Goal: Task Accomplishment & Management: Use online tool/utility

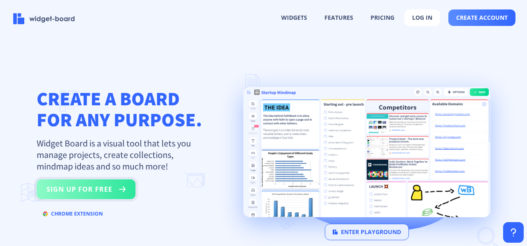
click at [87, 195] on button "sign up for free" at bounding box center [86, 190] width 99 height 20
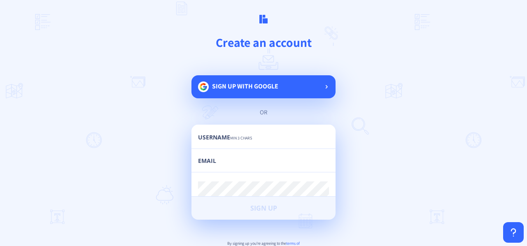
click at [246, 86] on span "Sign up with google" at bounding box center [245, 86] width 66 height 9
click at [257, 88] on span "Sign up with google" at bounding box center [245, 86] width 66 height 9
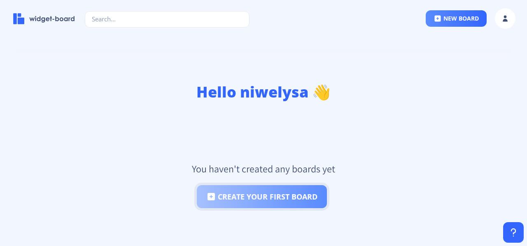
click at [242, 199] on button "create your first board" at bounding box center [262, 196] width 130 height 23
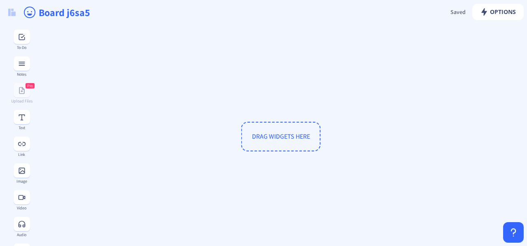
click at [262, 135] on span "DRAG WIDGETS HERE" at bounding box center [281, 136] width 58 height 9
click at [16, 96] on div "Pro Upload Files" at bounding box center [22, 93] width 30 height 20
click at [21, 38] on rect at bounding box center [22, 37] width 8 height 8
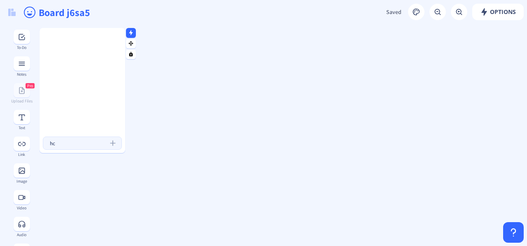
type input "h"
click at [18, 172] on icon at bounding box center [22, 171] width 8 height 8
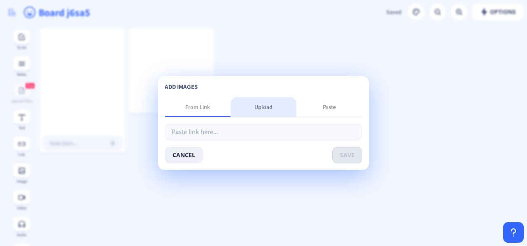
click at [261, 112] on div "Upload" at bounding box center [264, 107] width 66 height 20
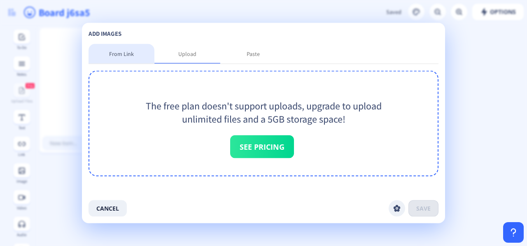
click at [115, 52] on div "From Link" at bounding box center [121, 54] width 25 height 8
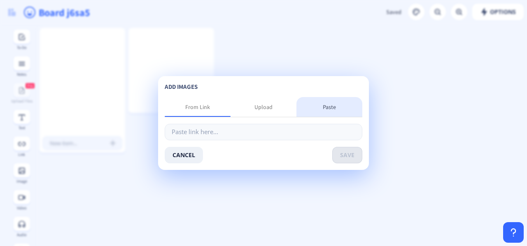
click at [262, 102] on div "Paste" at bounding box center [330, 107] width 66 height 20
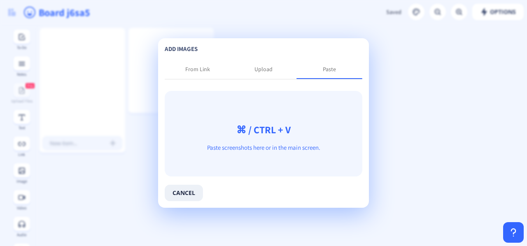
click at [262, 59] on app-new "Options Saved Saving... Board j6sa5 To-Do Notes Pro Upload Files Text Link Imag…" at bounding box center [263, 123] width 527 height 246
click at [262, 68] on div "Upload" at bounding box center [264, 69] width 18 height 8
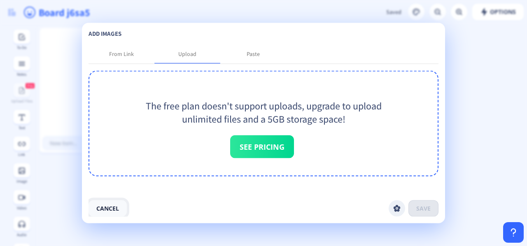
click at [100, 208] on button "cancel" at bounding box center [108, 209] width 38 height 16
